Goal: Download file/media

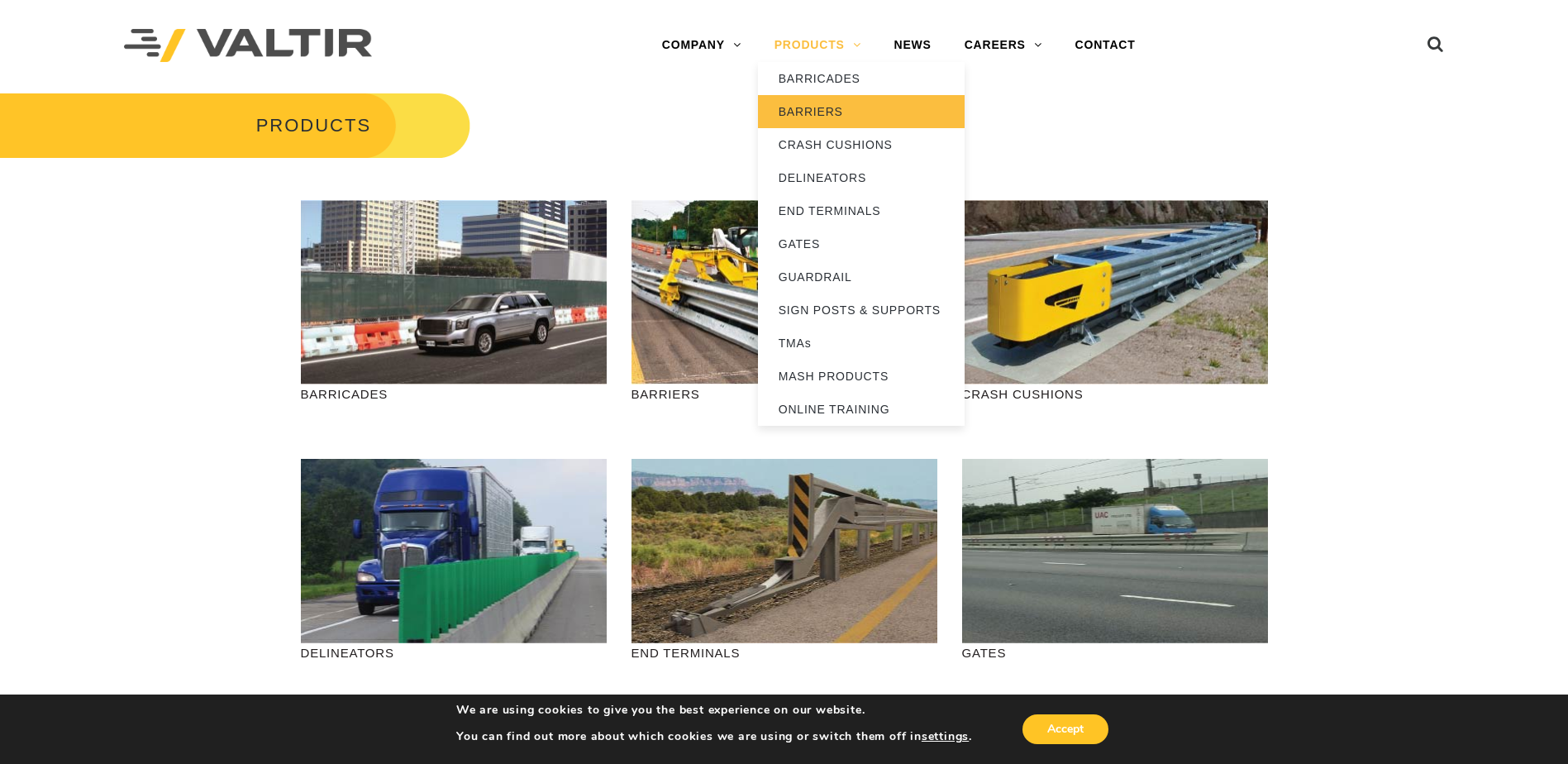
click at [826, 116] on link "BARRIERS" at bounding box center [861, 112] width 206 height 33
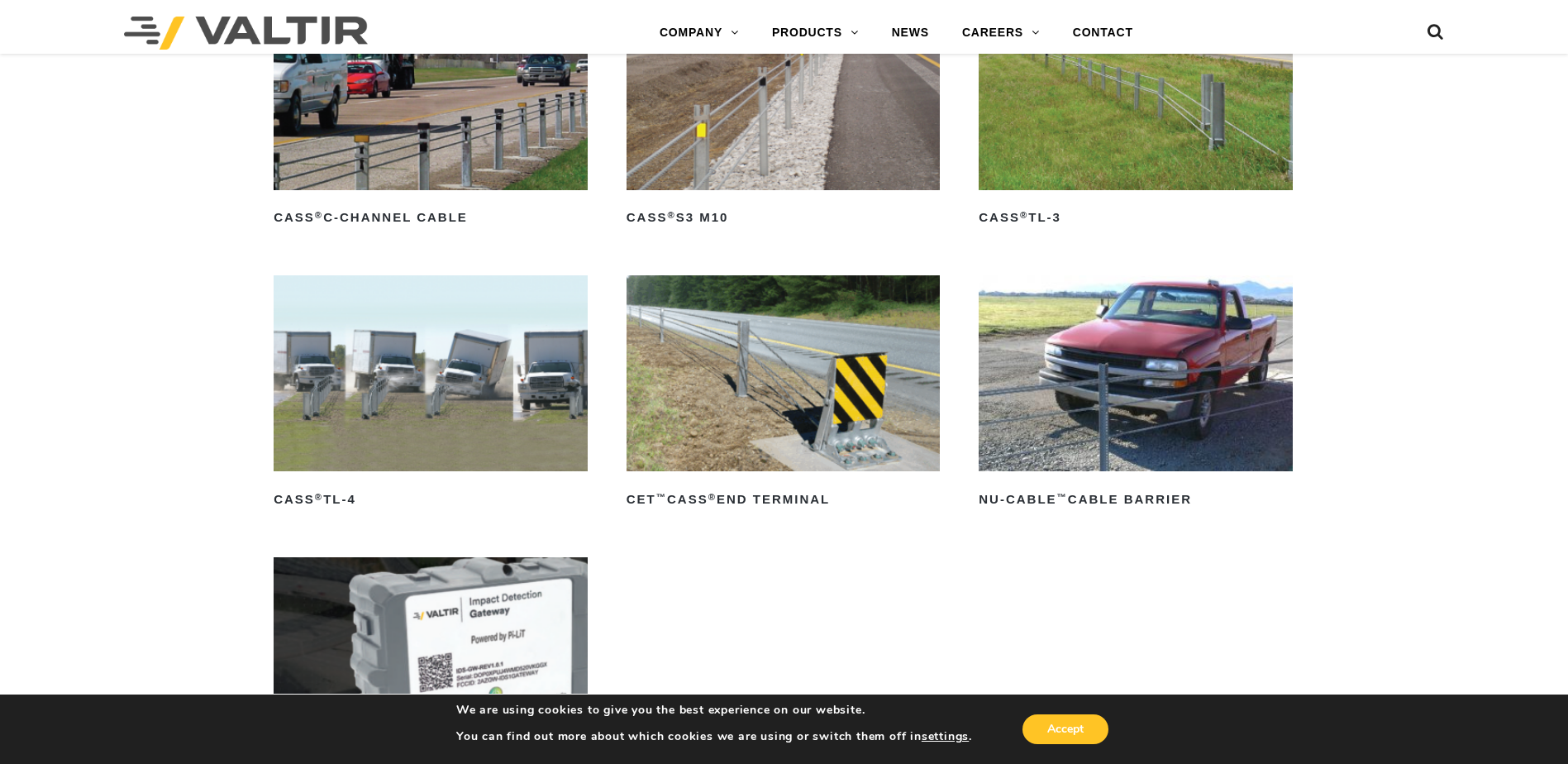
scroll to position [1074, 0]
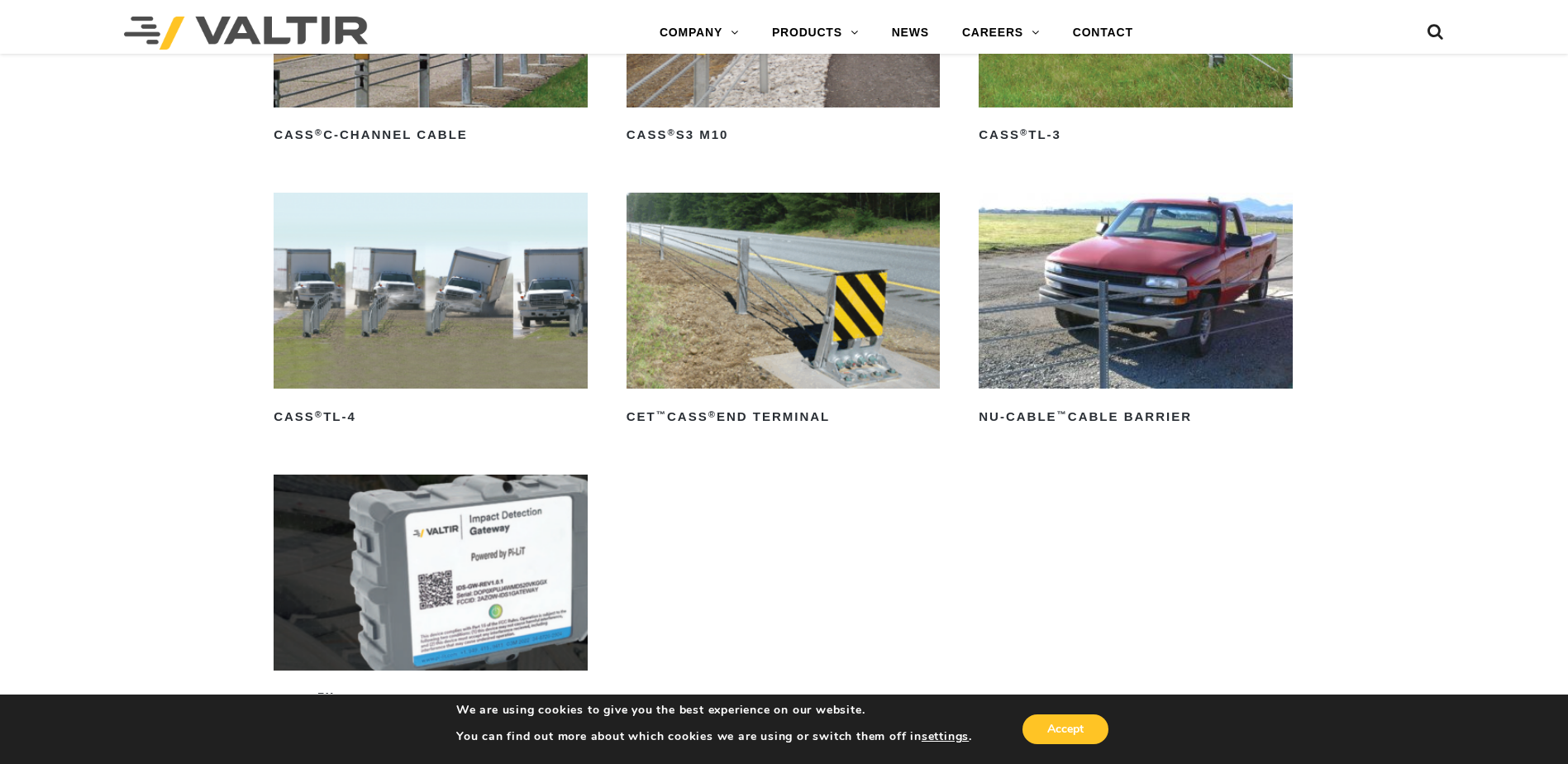
click at [355, 347] on img at bounding box center [430, 290] width 314 height 196
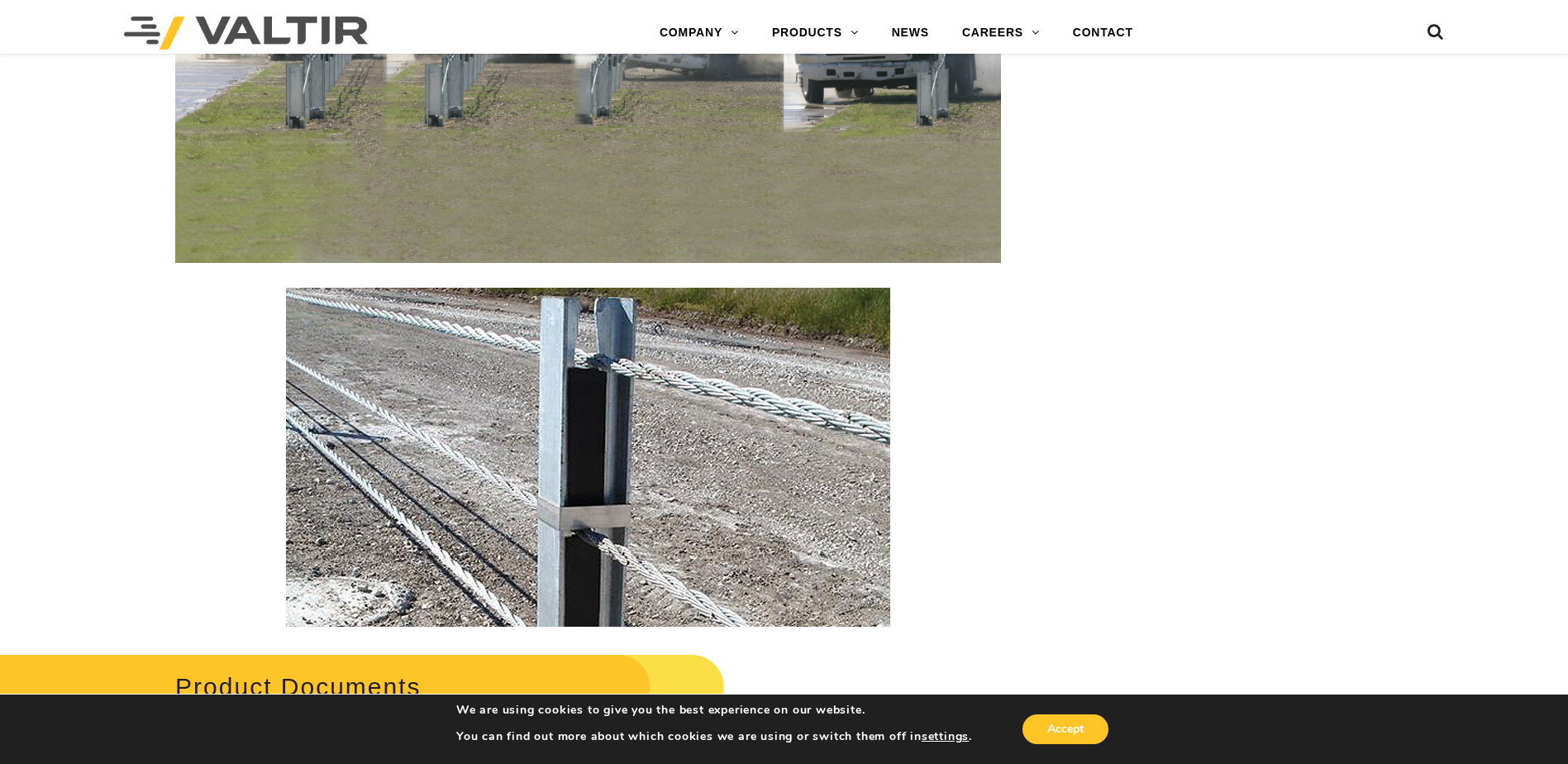
scroll to position [2397, 0]
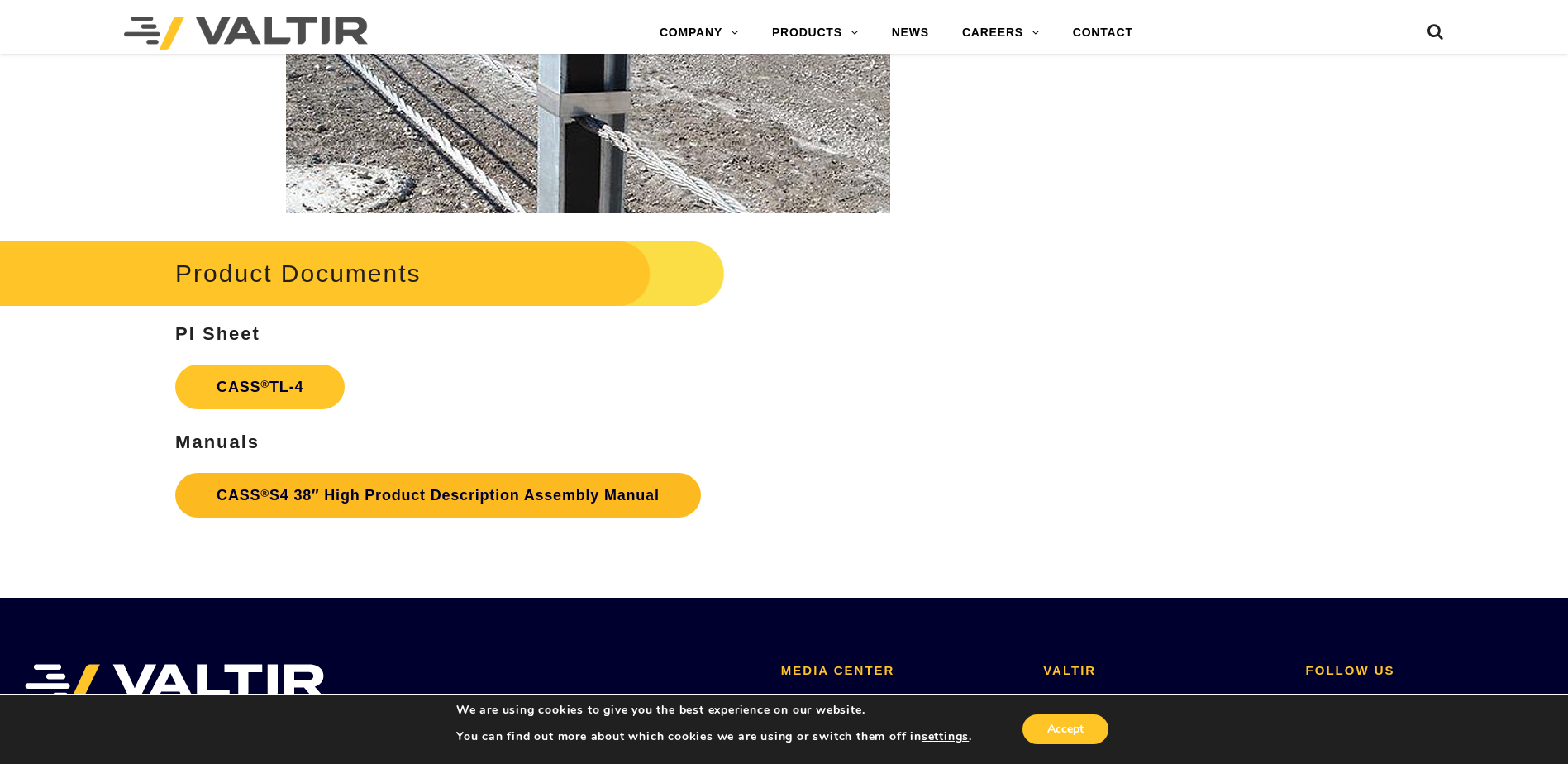
click at [317, 486] on link "CASS ® S4 38″ High Product Description Assembly Manual" at bounding box center [439, 495] width 526 height 45
